Goal: Complete application form

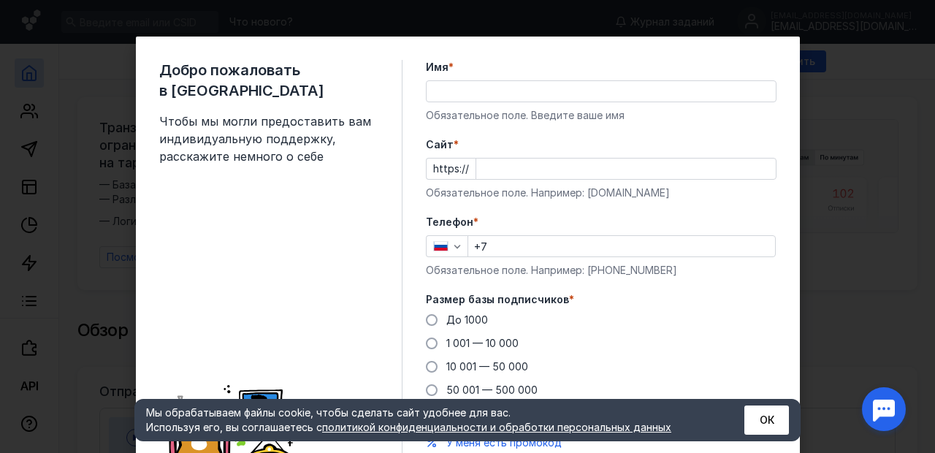
click at [487, 89] on input "Имя *" at bounding box center [601, 91] width 349 height 20
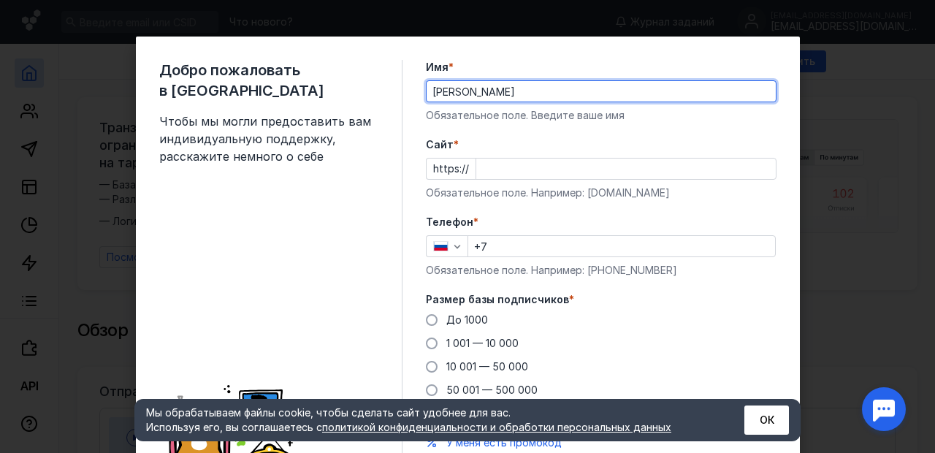
type input "[PERSON_NAME]"
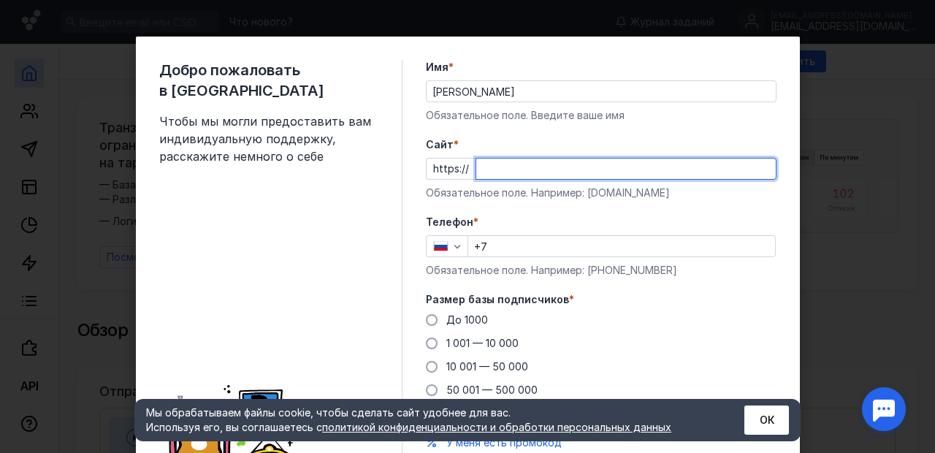
type input "ц"
type input "[DOMAIN_NAME]"
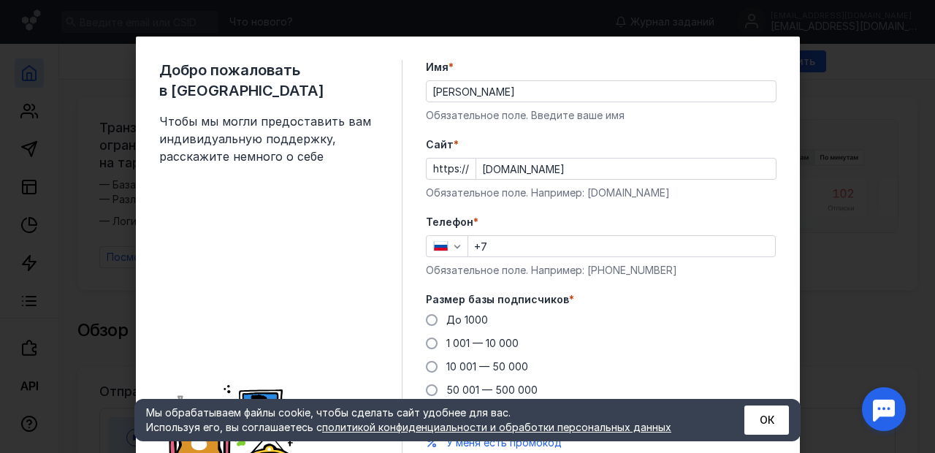
click at [525, 241] on input "+7" at bounding box center [621, 246] width 307 height 20
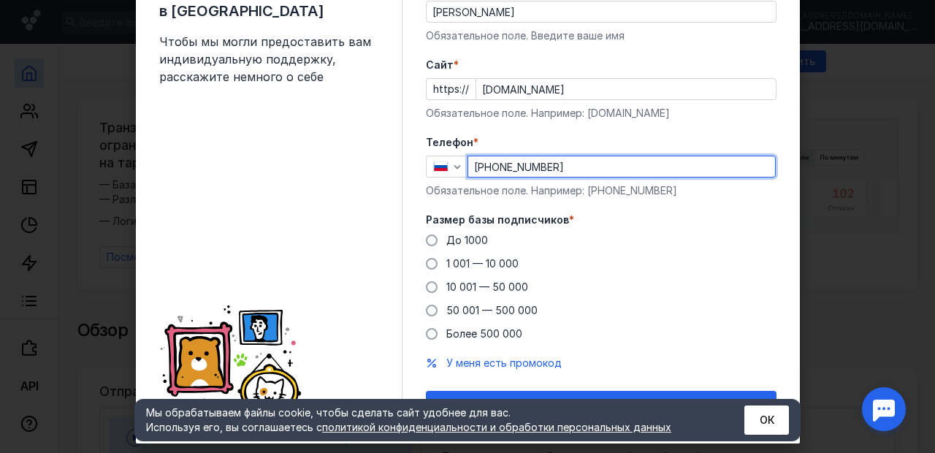
scroll to position [107, 0]
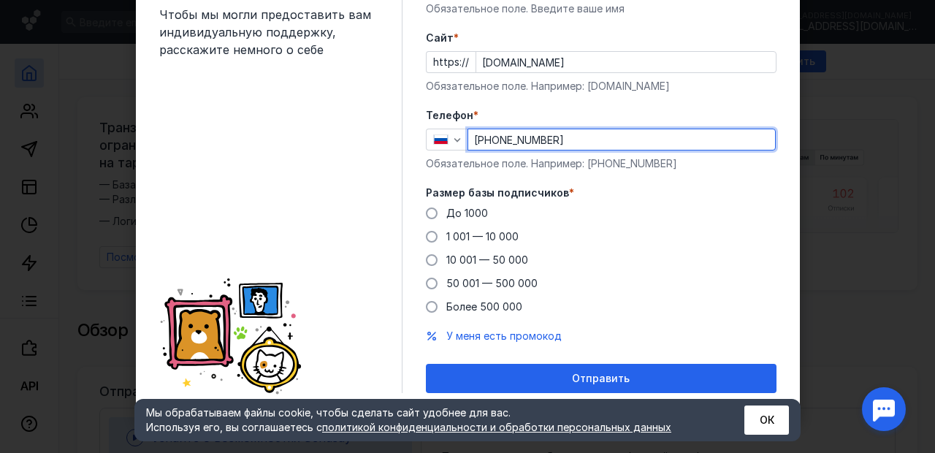
drag, startPoint x: 490, startPoint y: 142, endPoint x: 590, endPoint y: 142, distance: 100.8
click at [590, 142] on input "[PHONE_NUMBER]" at bounding box center [621, 139] width 307 height 20
type input "[PHONE_NUMBER]"
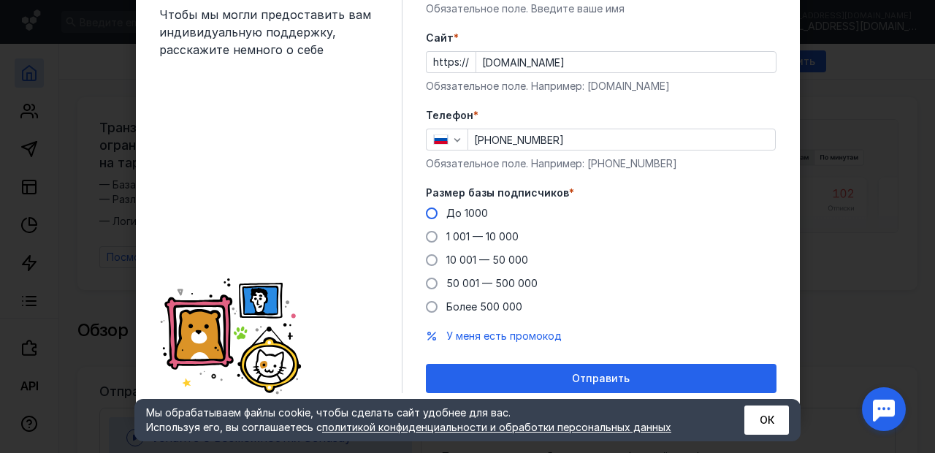
click at [433, 216] on span at bounding box center [432, 214] width 12 height 12
click at [0, 0] on input "До 1000" at bounding box center [0, 0] width 0 height 0
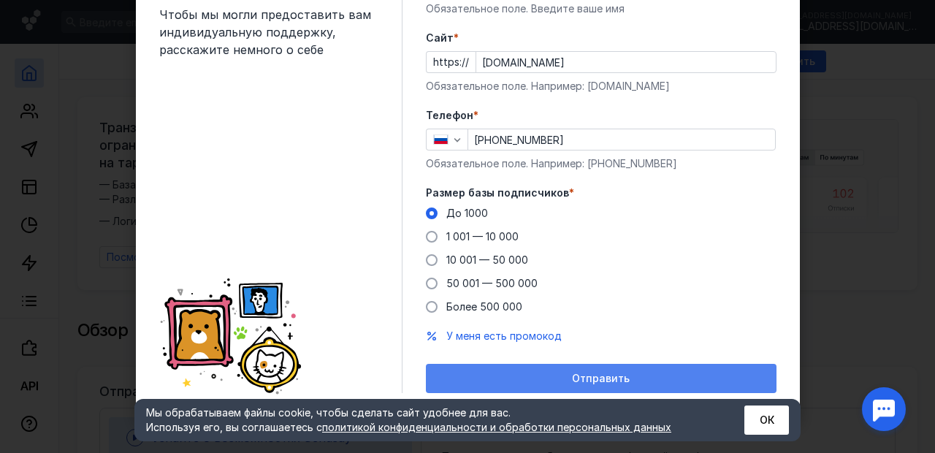
click at [599, 378] on span "Отправить" at bounding box center [601, 379] width 58 height 12
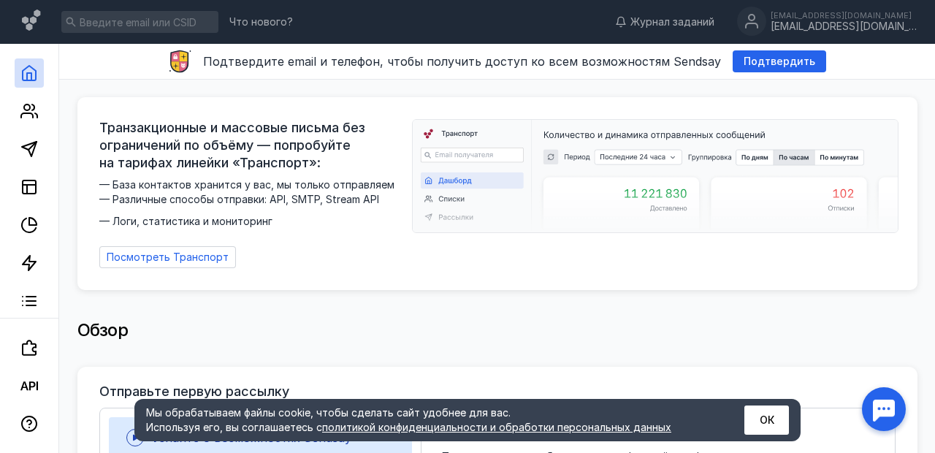
click at [767, 417] on button "ОК" at bounding box center [767, 420] width 45 height 29
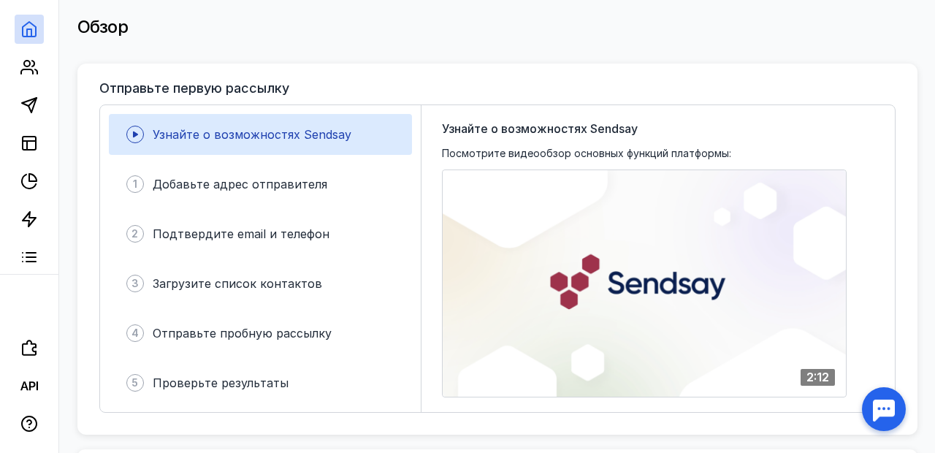
scroll to position [319, 0]
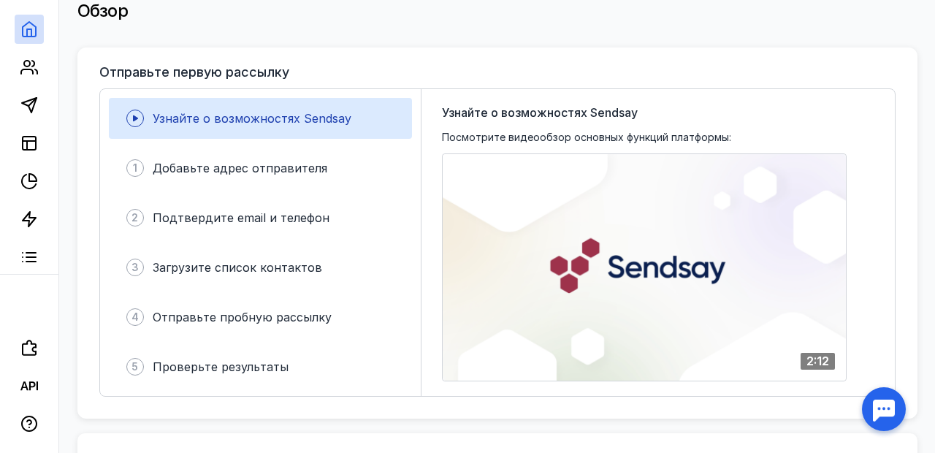
click at [273, 121] on div "Узнайте о возможностях Sendsay" at bounding box center [260, 118] width 303 height 41
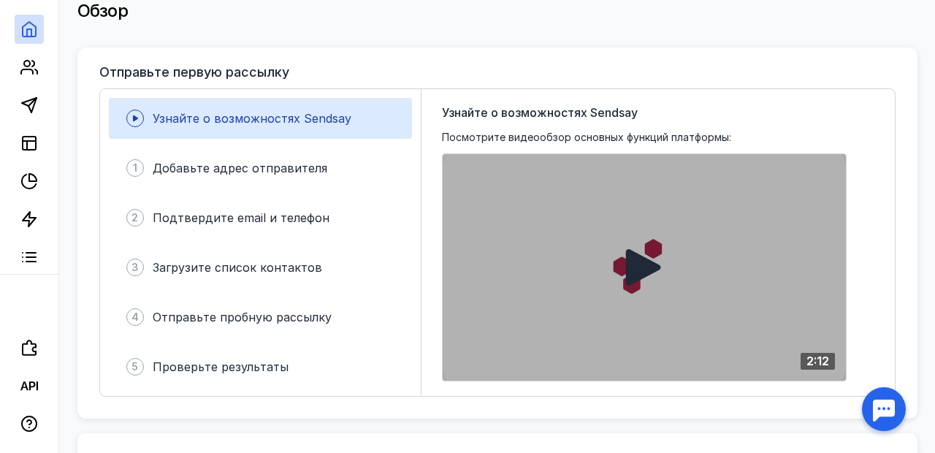
click at [659, 270] on icon at bounding box center [645, 267] width 38 height 38
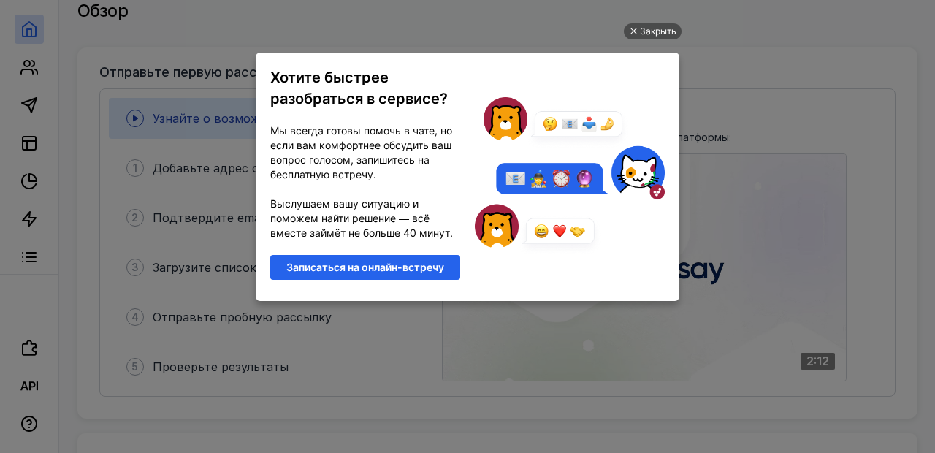
scroll to position [0, 0]
click at [657, 33] on div "Закрыть" at bounding box center [658, 31] width 37 height 16
